Goal: Find specific page/section: Find specific page/section

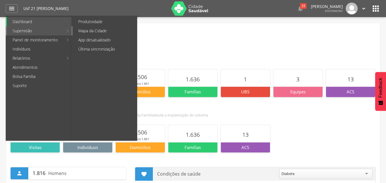
click at [84, 30] on link "Mapa da Cidade" at bounding box center [105, 30] width 64 height 9
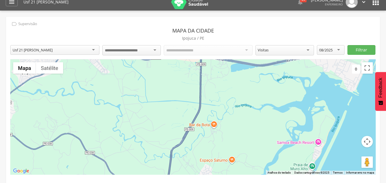
scroll to position [8, 0]
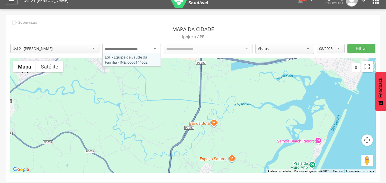
click at [158, 48] on div at bounding box center [131, 49] width 59 height 10
click at [246, 50] on div "Todos os Acs" at bounding box center [208, 49] width 89 height 10
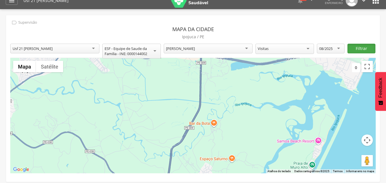
click at [359, 50] on button "Filtrar" at bounding box center [361, 49] width 28 height 10
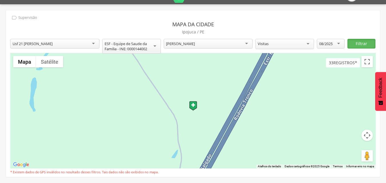
scroll to position [14, 0]
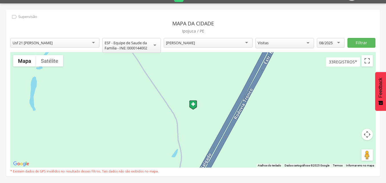
click at [335, 61] on span "33 registros*" at bounding box center [343, 61] width 28 height 5
click at [197, 108] on img at bounding box center [193, 105] width 8 height 10
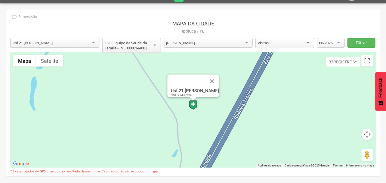
click at [194, 105] on img at bounding box center [193, 105] width 8 height 10
click at [199, 88] on div "Usf 21 [PERSON_NAME]" at bounding box center [195, 90] width 48 height 5
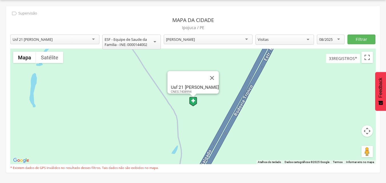
click at [191, 103] on img at bounding box center [193, 102] width 8 height 10
click at [331, 63] on div "Usf 21 [PERSON_NAME] CNES: 7408994" at bounding box center [192, 106] width 365 height 115
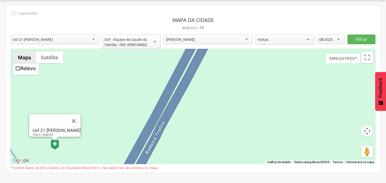
click at [23, 58] on button "Mapa" at bounding box center [24, 57] width 23 height 11
click at [25, 61] on button "Mapa" at bounding box center [24, 57] width 23 height 11
click at [27, 65] on label "Relevo" at bounding box center [27, 68] width 15 height 6
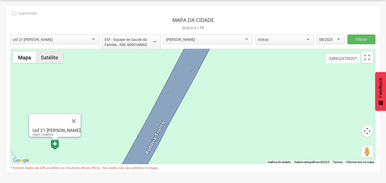
click at [53, 58] on button "Satélite" at bounding box center [49, 57] width 27 height 11
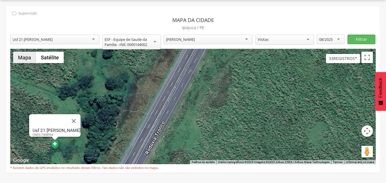
click at [24, 60] on button "Mapa" at bounding box center [24, 57] width 23 height 11
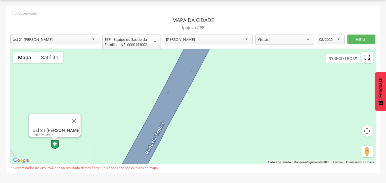
click at [368, 61] on button "Ativar a visualização em tela cheia" at bounding box center [366, 57] width 11 height 11
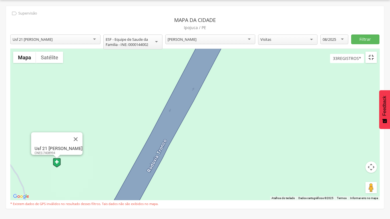
click at [377, 52] on button "Ativar a visualização em tela cheia" at bounding box center [371, 57] width 11 height 11
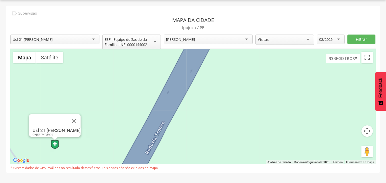
click at [247, 40] on div "[PERSON_NAME]" at bounding box center [208, 40] width 89 height 10
click at [365, 38] on button "Filtrar" at bounding box center [361, 40] width 28 height 10
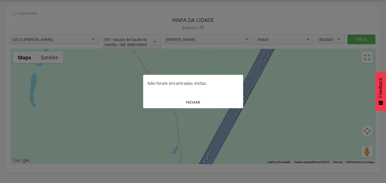
click at [197, 102] on button "FECHAR" at bounding box center [193, 102] width 100 height 12
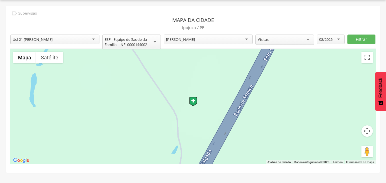
click at [340, 41] on div "08/2025" at bounding box center [331, 40] width 28 height 10
click at [359, 39] on button "Filtrar" at bounding box center [361, 40] width 28 height 10
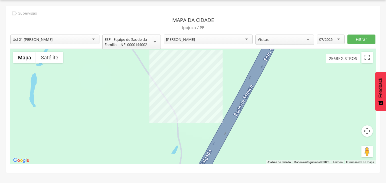
click at [236, 41] on div "[PERSON_NAME]" at bounding box center [208, 40] width 89 height 10
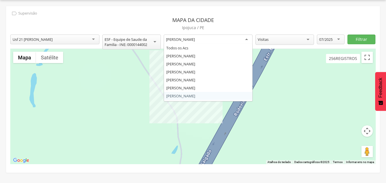
scroll to position [0, 0]
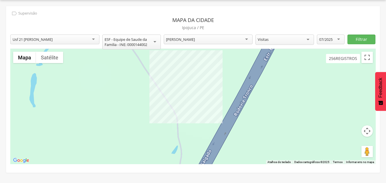
click at [339, 39] on div "07/2025" at bounding box center [331, 40] width 28 height 10
click at [361, 38] on button "Filtrar" at bounding box center [361, 40] width 28 height 10
click at [15, 13] on icon "" at bounding box center [14, 13] width 6 height 6
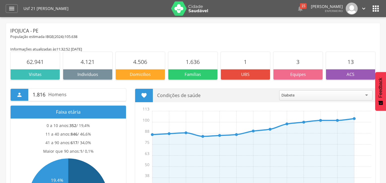
click at [376, 9] on icon "" at bounding box center [375, 8] width 9 height 9
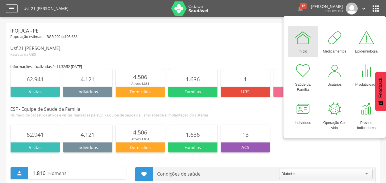
click at [10, 10] on icon "" at bounding box center [11, 8] width 7 height 7
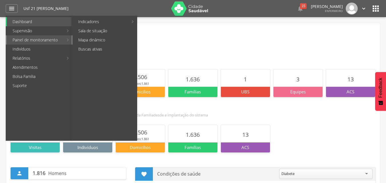
click at [85, 42] on link "Mapa dinâmico" at bounding box center [105, 39] width 64 height 9
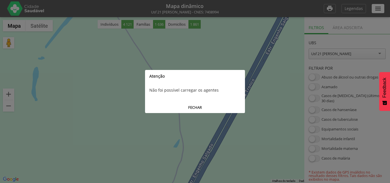
click at [194, 105] on button "FECHAR" at bounding box center [195, 107] width 100 height 11
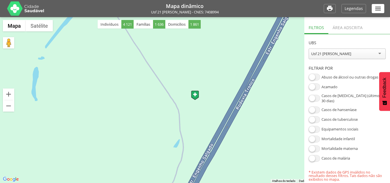
click at [376, 10] on icon "" at bounding box center [378, 8] width 7 height 7
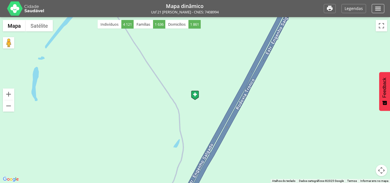
click at [376, 10] on icon "" at bounding box center [378, 8] width 7 height 7
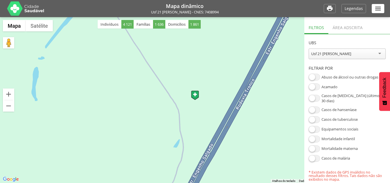
click at [277, 111] on div at bounding box center [195, 100] width 390 height 166
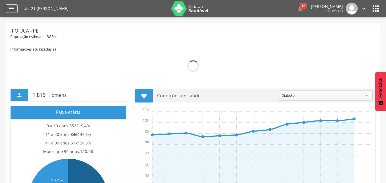
click at [12, 11] on icon "" at bounding box center [11, 8] width 7 height 7
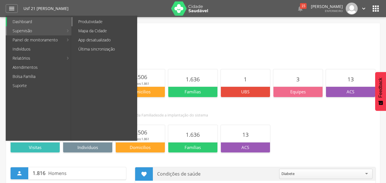
click at [92, 23] on link "Produtividade" at bounding box center [105, 21] width 64 height 9
type input "**********"
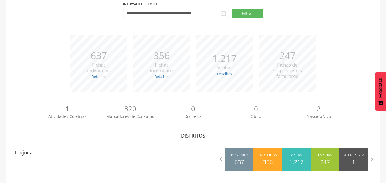
scroll to position [53, 0]
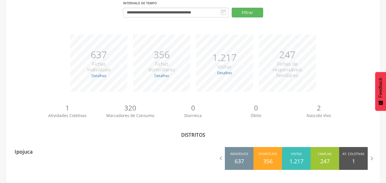
click at [229, 79] on div "*** 1.217 Visitas Detalhes Realizadas: 831 Recusadas: 1 Ausentes: 385" at bounding box center [224, 63] width 63 height 57
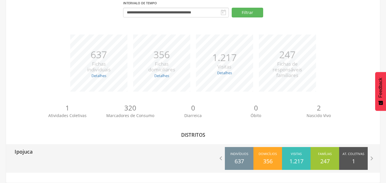
drag, startPoint x: 359, startPoint y: 161, endPoint x: 328, endPoint y: 166, distance: 31.5
click at [328, 166] on div "Famílias 247" at bounding box center [325, 158] width 29 height 23
